Goal: Obtain resource: Download file/media

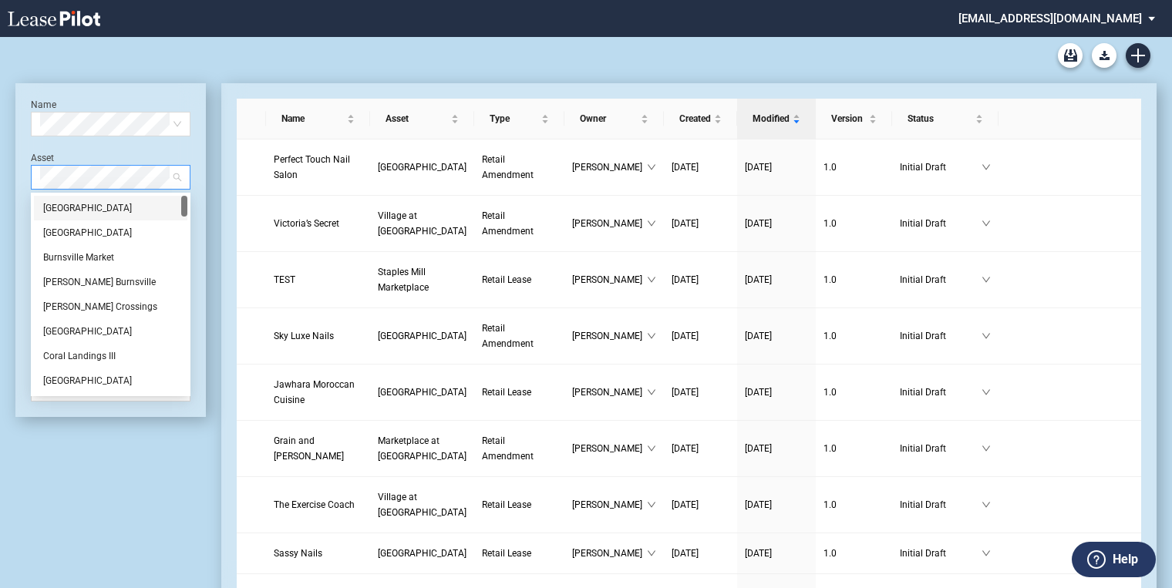
click at [174, 180] on span at bounding box center [110, 177] width 141 height 23
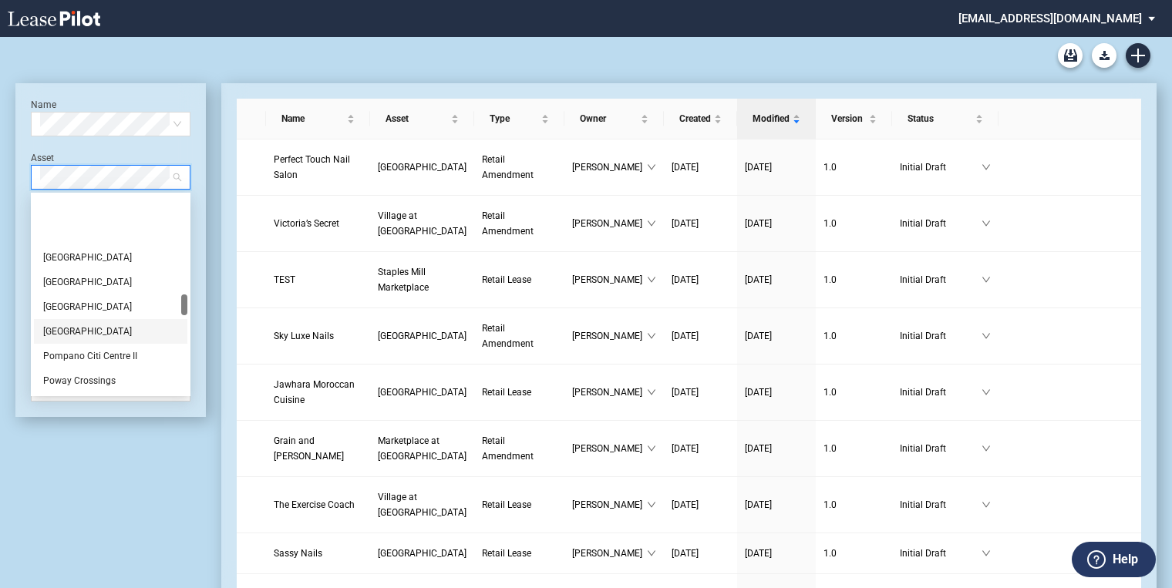
scroll to position [925, 0]
click at [98, 339] on div "Presidential Commons" at bounding box center [110, 343] width 135 height 15
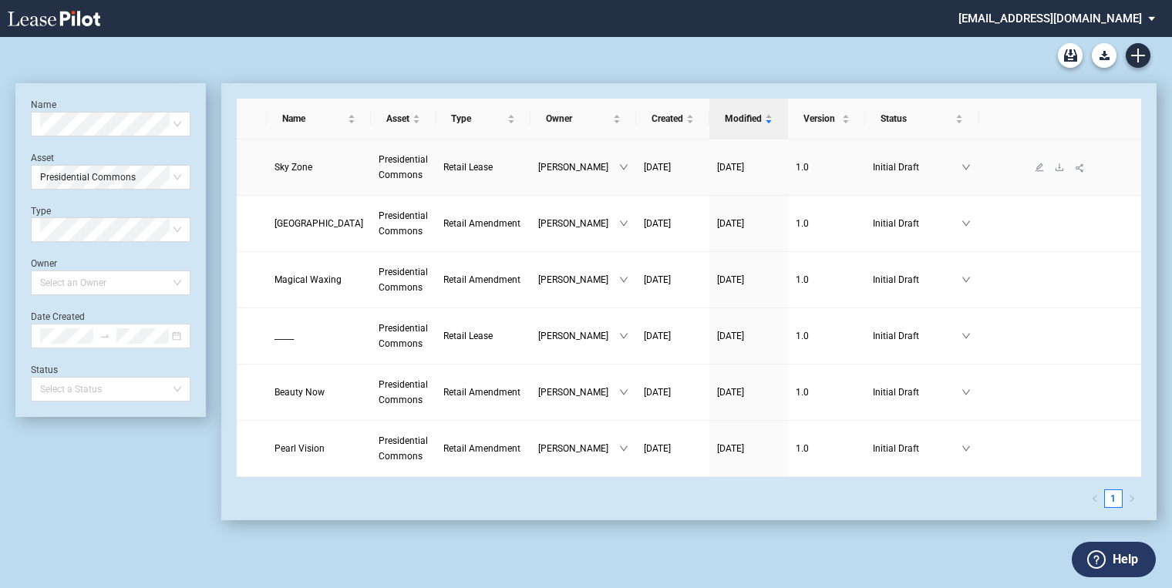
click at [457, 168] on span "Retail Lease" at bounding box center [467, 167] width 49 height 11
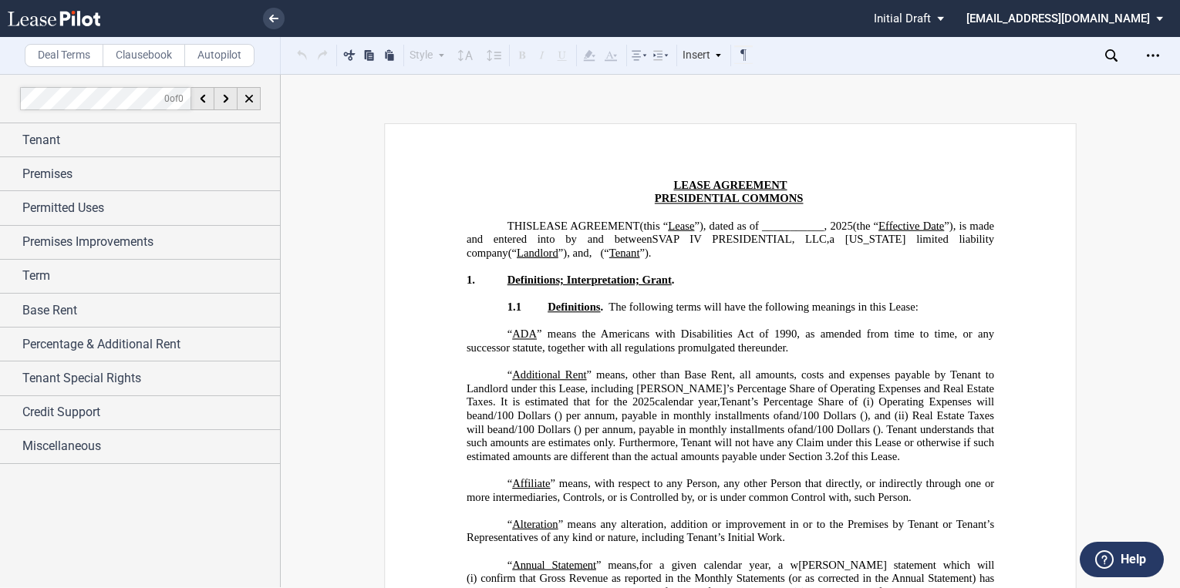
click at [1156, 49] on icon "Open Lease options menu" at bounding box center [1153, 55] width 12 height 12
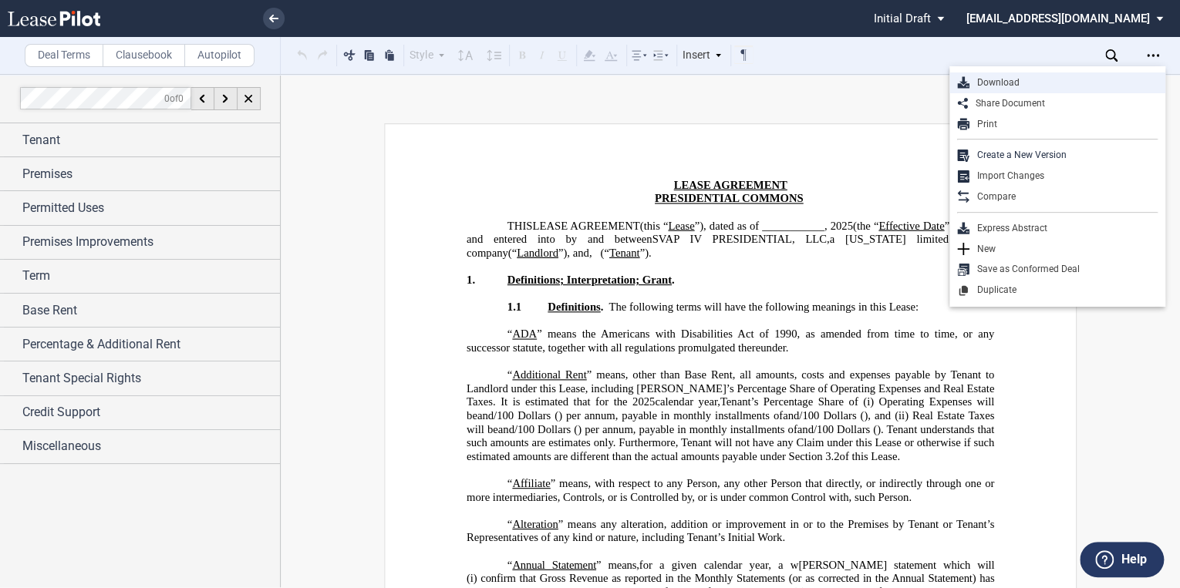
click at [992, 87] on div "Download" at bounding box center [1063, 82] width 188 height 13
